Goal: Task Accomplishment & Management: Manage account settings

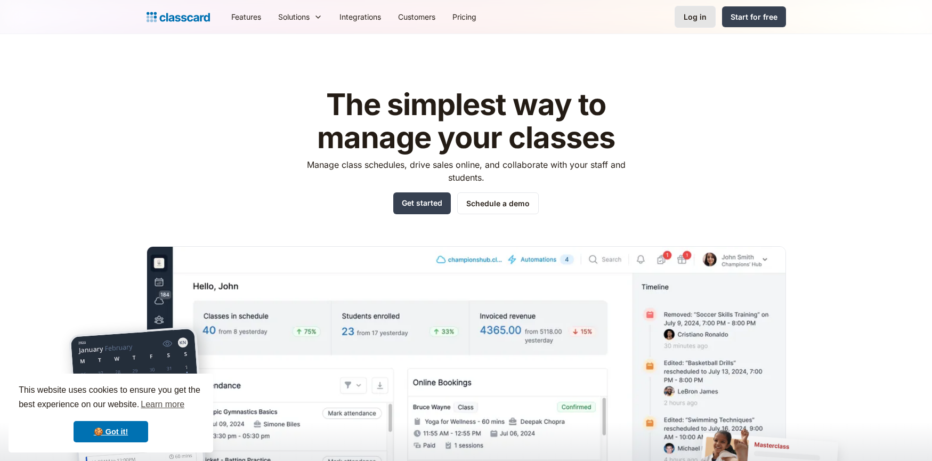
click at [707, 16] on link "Log in" at bounding box center [695, 17] width 41 height 22
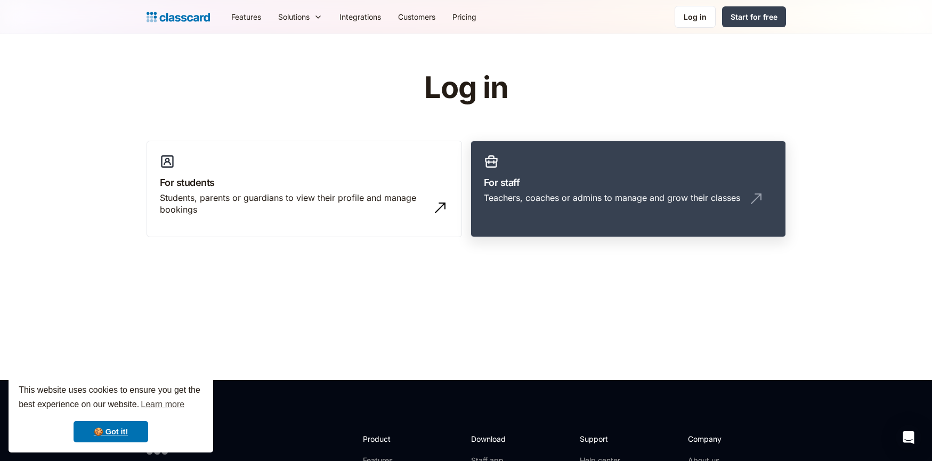
click at [601, 155] on link "For staff Teachers, coaches or admins to manage and grow their classes" at bounding box center [629, 189] width 316 height 97
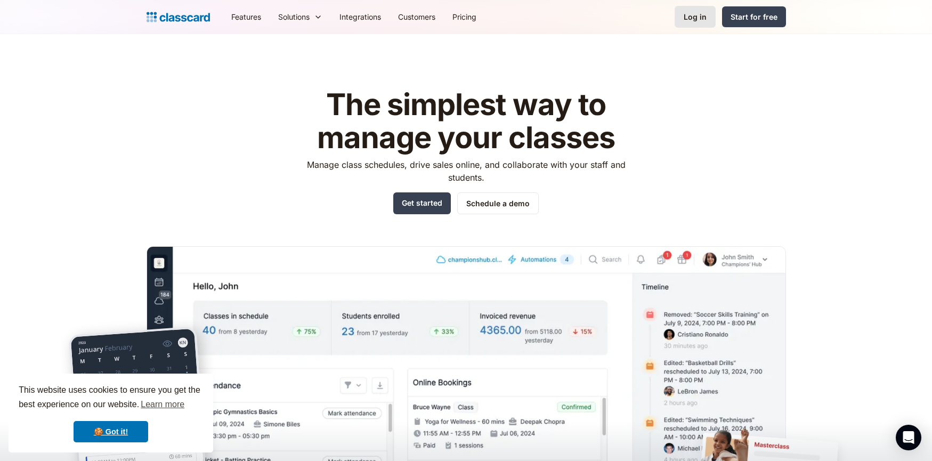
click at [682, 17] on link "Log in" at bounding box center [695, 17] width 41 height 22
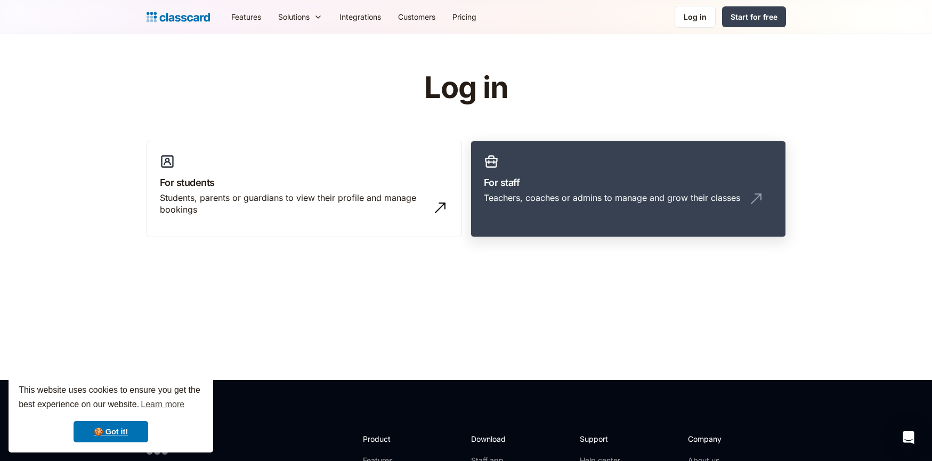
click at [600, 161] on link "For staff Teachers, coaches or admins to manage and grow their classes" at bounding box center [629, 189] width 316 height 97
